Goal: Navigation & Orientation: Find specific page/section

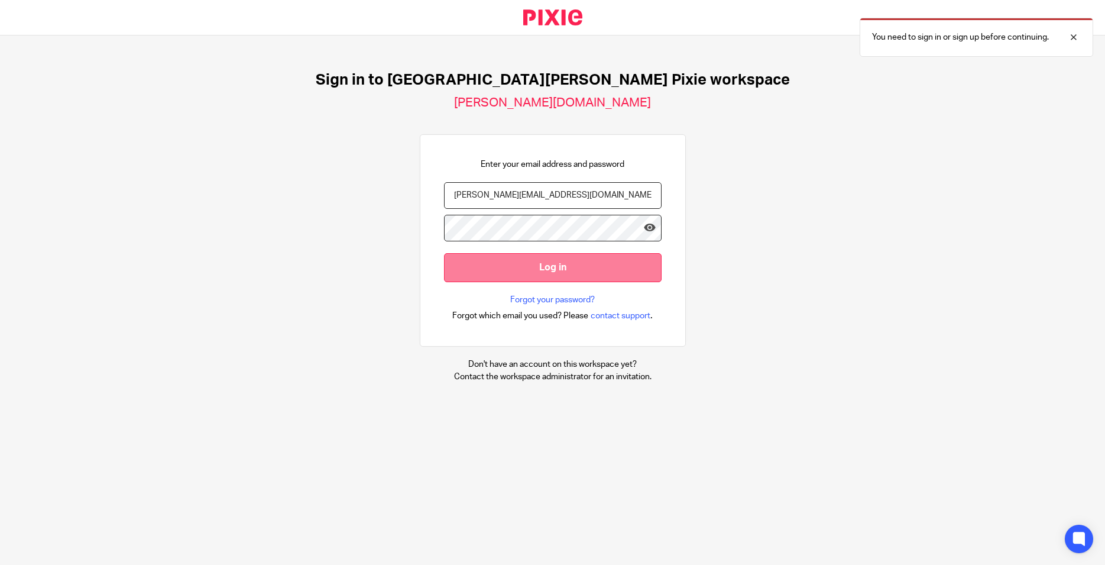
click at [526, 262] on input "Log in" at bounding box center [553, 267] width 218 height 29
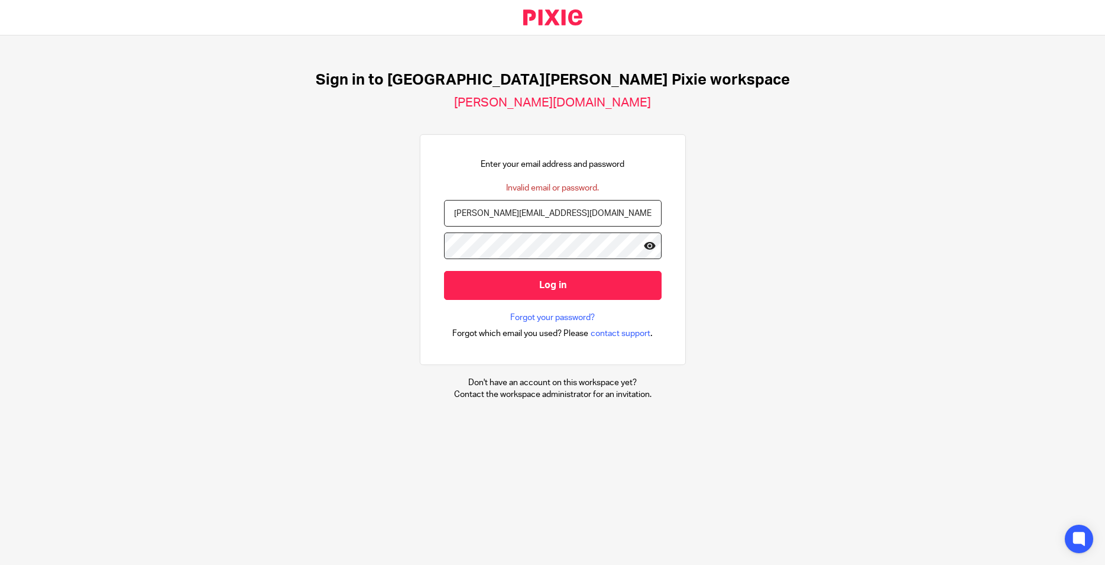
click at [644, 247] on icon at bounding box center [650, 246] width 12 height 12
click at [444, 271] on input "Log in" at bounding box center [553, 285] width 218 height 29
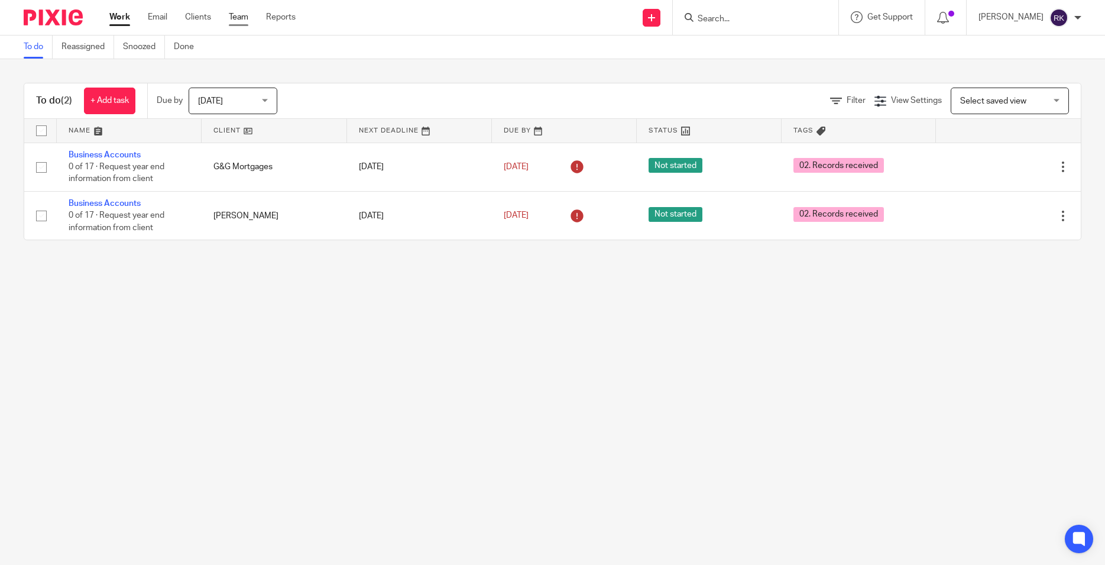
click at [244, 21] on link "Team" at bounding box center [239, 17] width 20 height 12
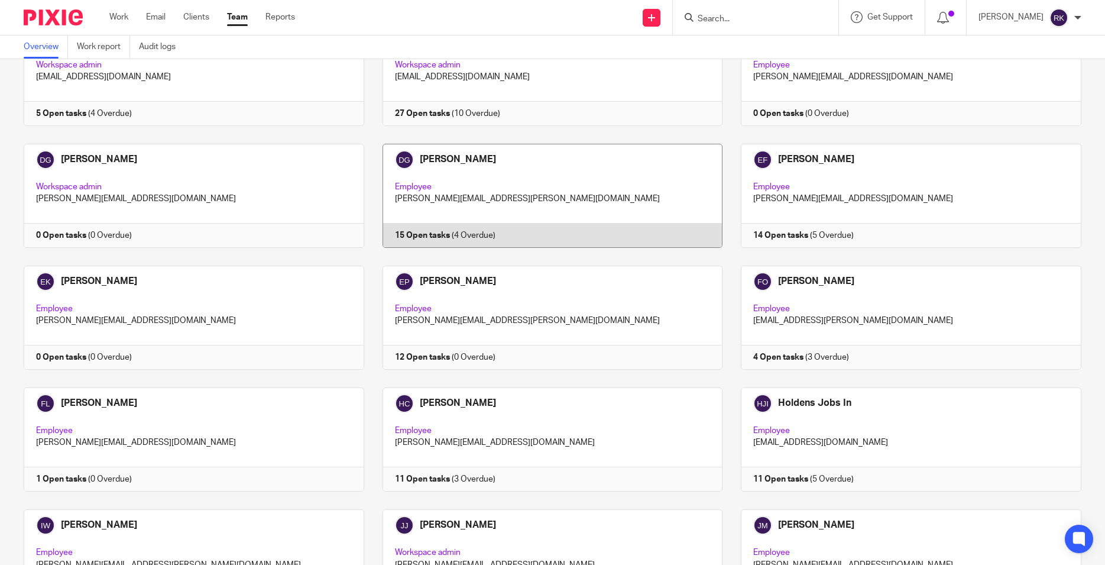
scroll to position [284, 0]
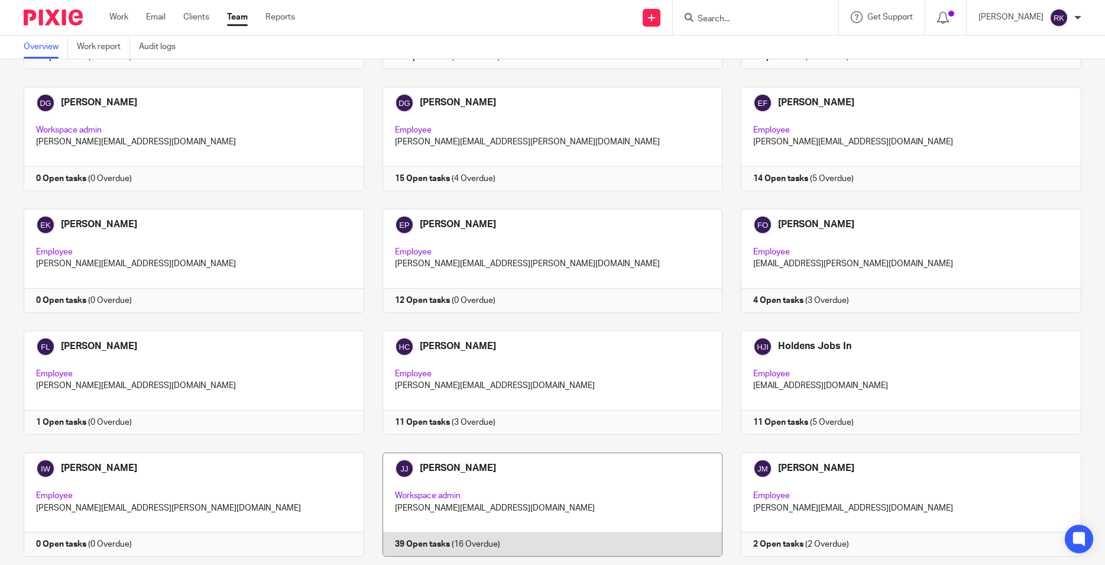
click at [441, 470] on link at bounding box center [543, 504] width 359 height 104
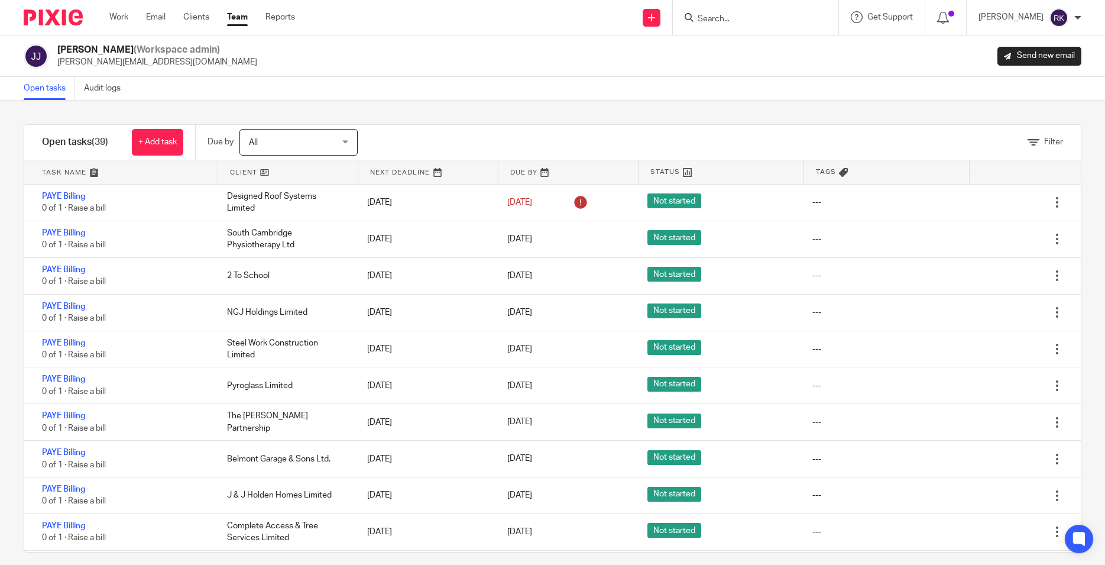
click at [303, 146] on span "All" at bounding box center [292, 142] width 86 height 25
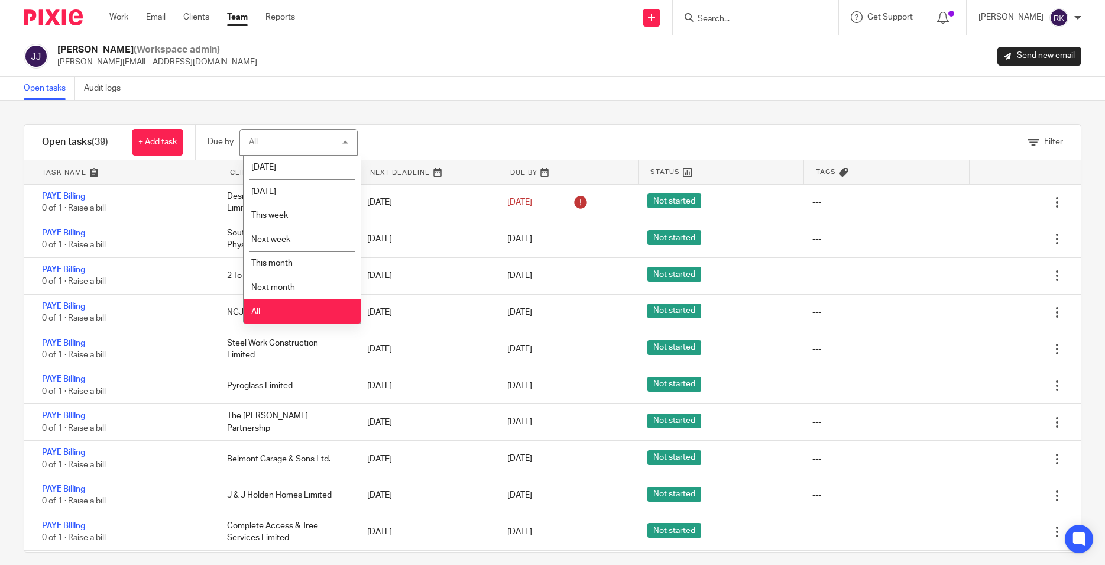
click at [303, 146] on div "All All" at bounding box center [299, 142] width 118 height 27
